Goal: Find specific page/section: Find specific page/section

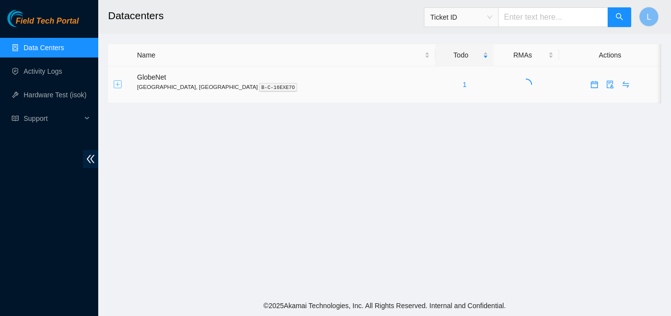
click at [118, 83] on button "Expand row" at bounding box center [118, 85] width 8 height 8
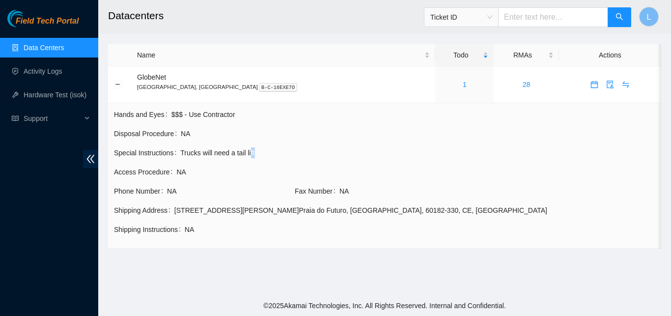
drag, startPoint x: 262, startPoint y: 152, endPoint x: 248, endPoint y: 147, distance: 15.1
click at [248, 147] on span "Trucks will need a tail lift" at bounding box center [417, 152] width 475 height 11
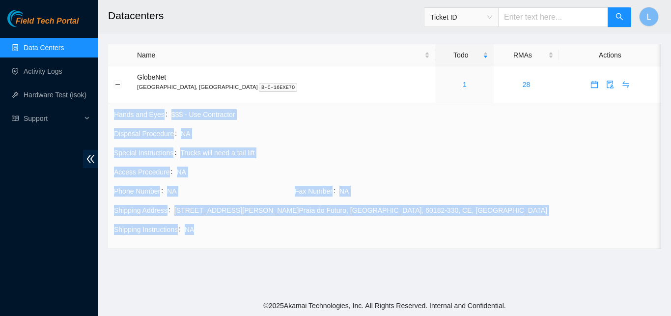
drag, startPoint x: 309, startPoint y: 224, endPoint x: 108, endPoint y: 117, distance: 228.0
click at [108, 117] on div "Name Todo RMAs Actions GlobeNet [GEOGRAPHIC_DATA], [GEOGRAPHIC_DATA] B-C-16EXE7…" at bounding box center [384, 146] width 553 height 204
copy tbody "Hands and Eyes $$$ - Use Contractor Disposal Procedure NA Special Instructions …"
click at [254, 140] on td "Disposal Procedure NA" at bounding box center [384, 137] width 542 height 19
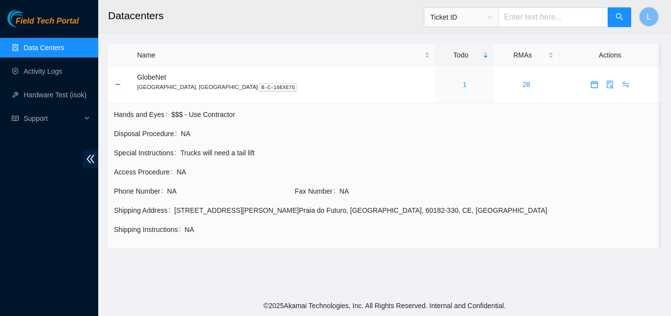
click at [64, 48] on link "Data Centers" at bounding box center [44, 48] width 40 height 8
click at [44, 75] on link "Activity Logs" at bounding box center [43, 71] width 39 height 8
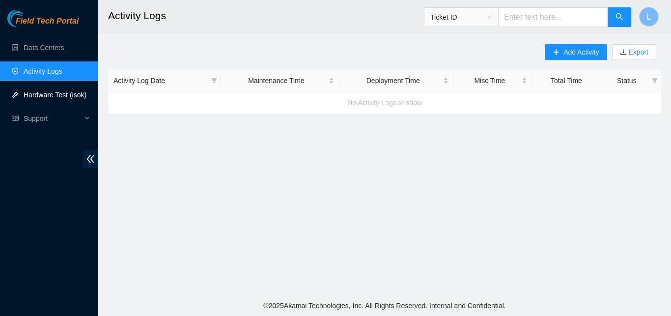
click at [45, 91] on link "Hardware Test (isok)" at bounding box center [55, 95] width 63 height 8
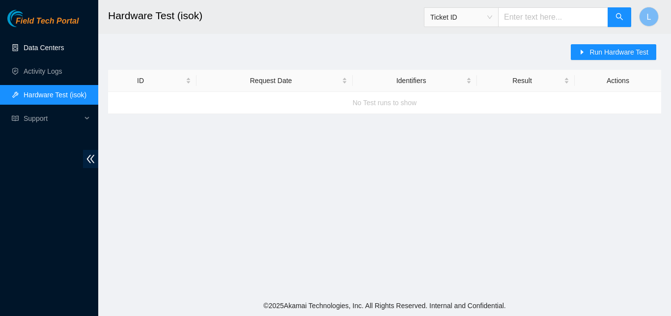
click at [49, 45] on link "Data Centers" at bounding box center [44, 48] width 40 height 8
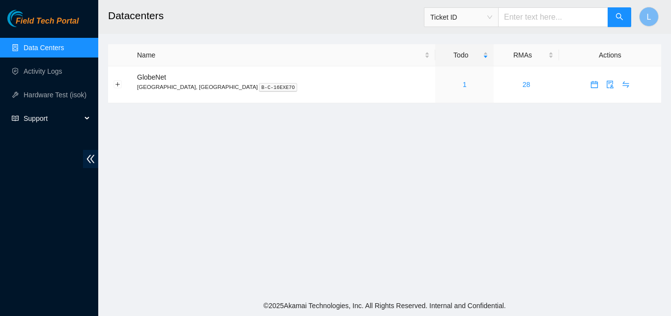
click at [61, 109] on span "Support" at bounding box center [53, 118] width 58 height 20
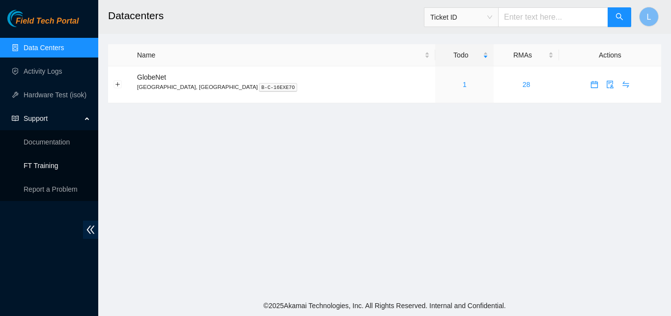
click at [49, 163] on link "FT Training" at bounding box center [41, 166] width 35 height 8
